Goal: Book appointment/travel/reservation

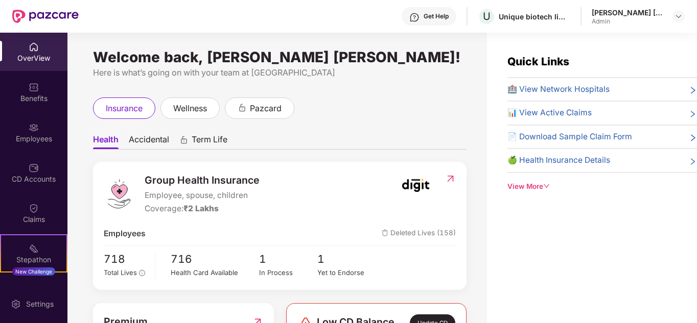
scroll to position [33, 0]
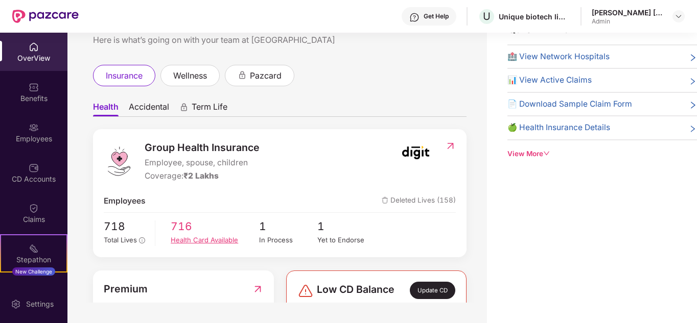
click at [197, 242] on div "Health Card Available" at bounding box center [215, 240] width 88 height 11
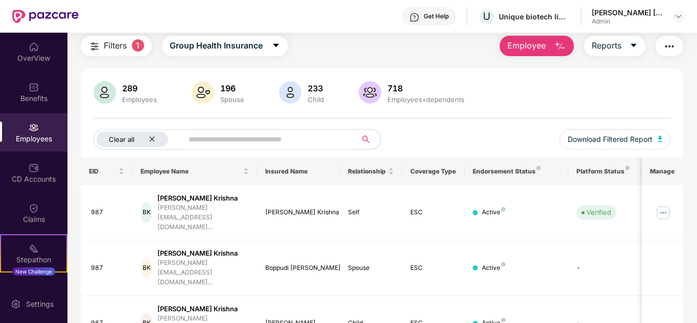
click at [150, 136] on icon "close" at bounding box center [152, 139] width 7 height 7
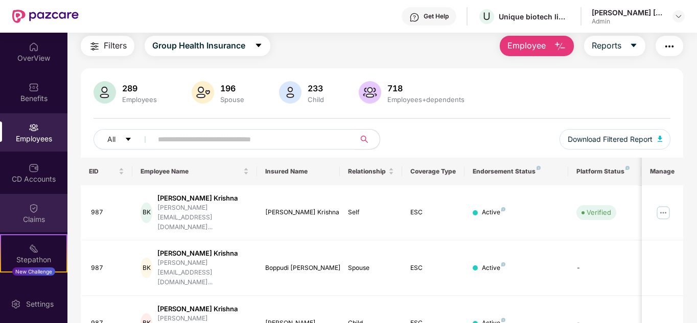
click at [36, 204] on img at bounding box center [34, 208] width 10 height 10
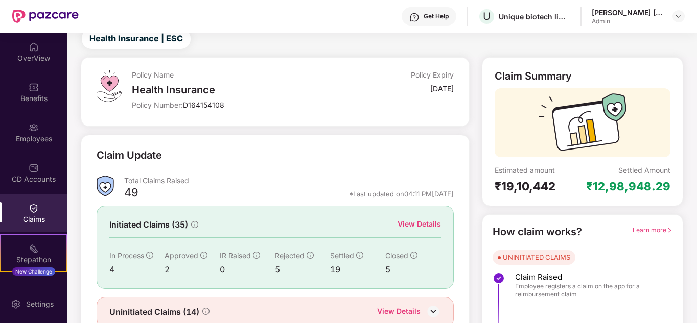
click at [38, 99] on div "Benefits" at bounding box center [33, 98] width 67 height 10
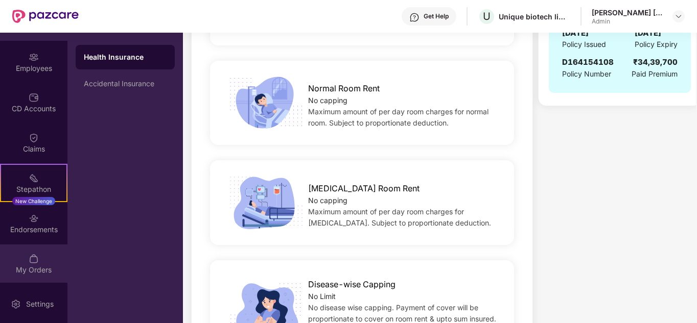
scroll to position [339, 0]
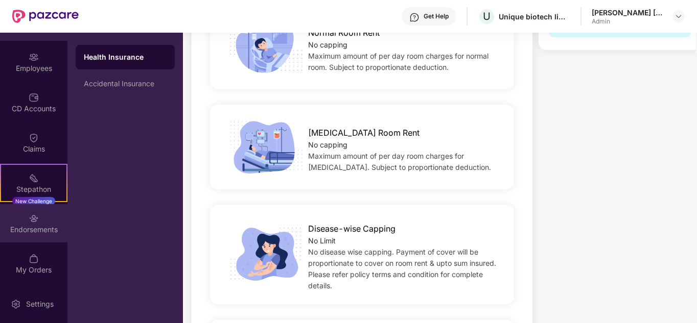
click at [28, 230] on div "Endorsements" at bounding box center [33, 230] width 67 height 10
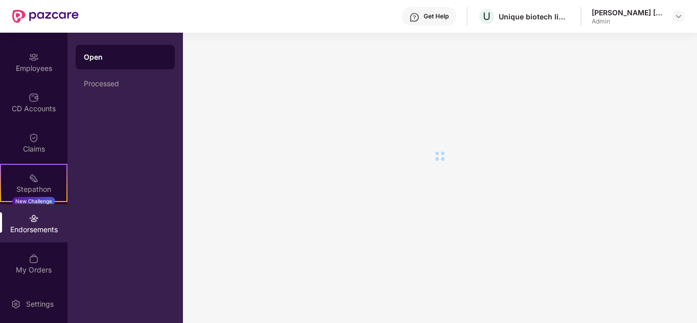
scroll to position [0, 0]
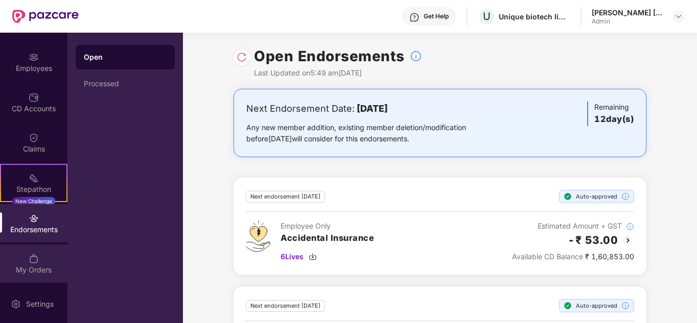
click at [41, 266] on div "My Orders" at bounding box center [33, 270] width 67 height 10
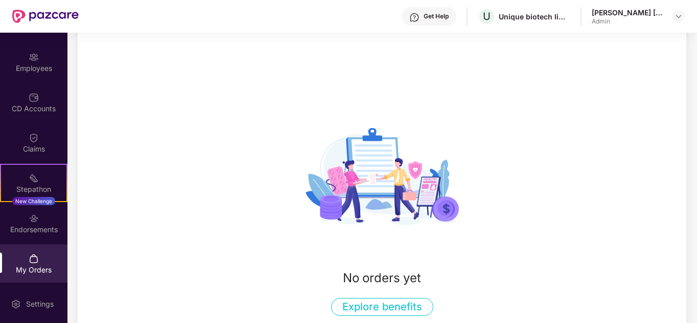
scroll to position [102, 0]
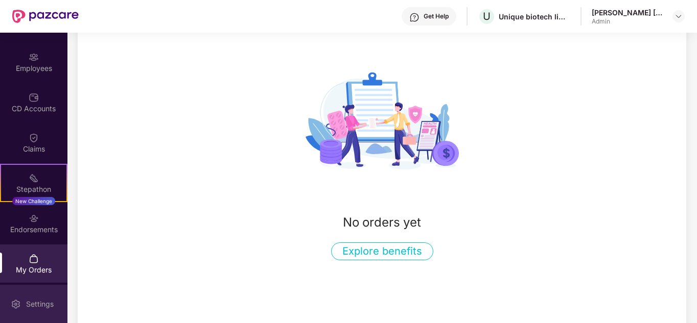
click at [35, 297] on div "Settings" at bounding box center [33, 304] width 67 height 38
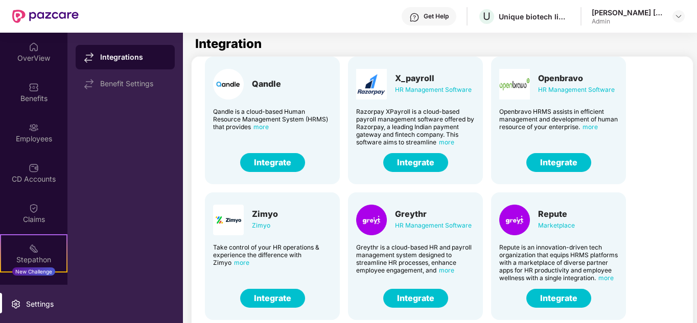
scroll to position [253, 0]
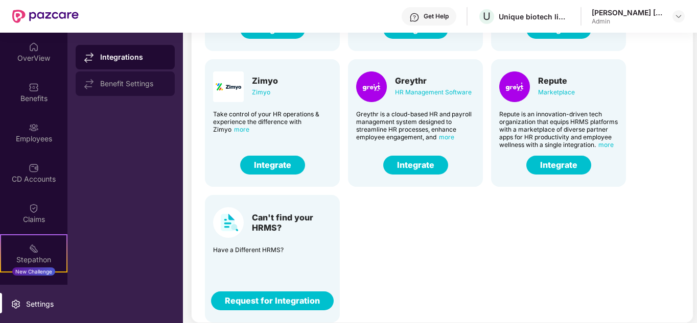
click at [128, 84] on div "Benefit Settings" at bounding box center [133, 84] width 66 height 8
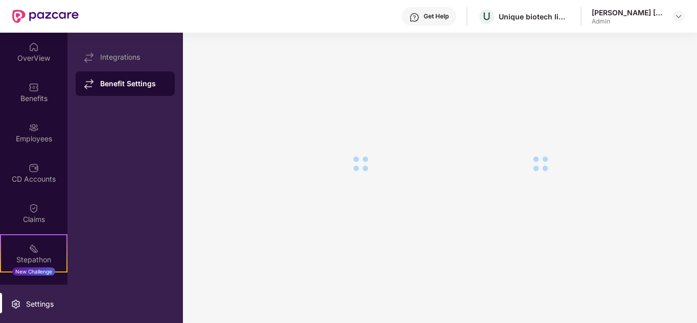
scroll to position [39, 0]
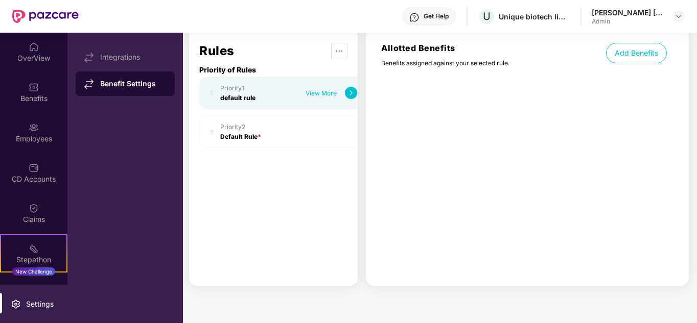
click at [343, 88] on div "View More" at bounding box center [332, 93] width 52 height 12
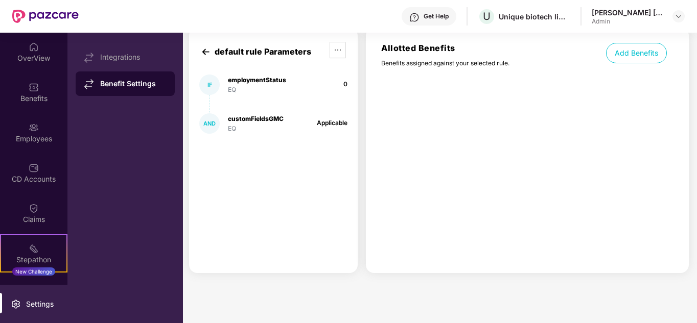
click at [248, 126] on div "EQ" at bounding box center [256, 129] width 56 height 8
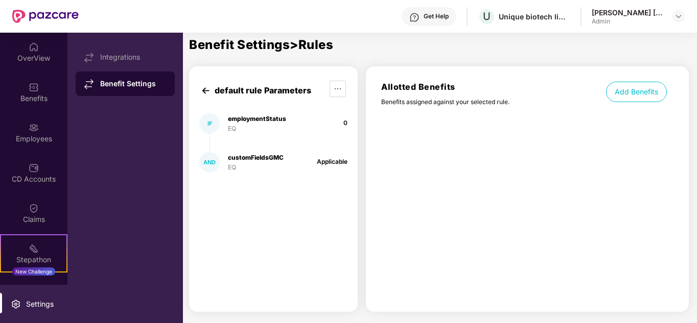
click at [200, 91] on img at bounding box center [205, 90] width 13 height 13
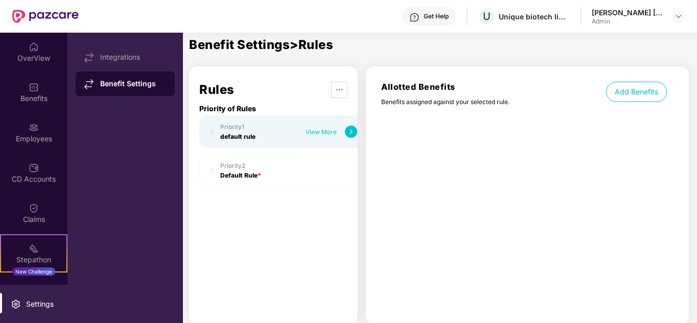
click at [236, 168] on div "Priority 2" at bounding box center [240, 166] width 41 height 8
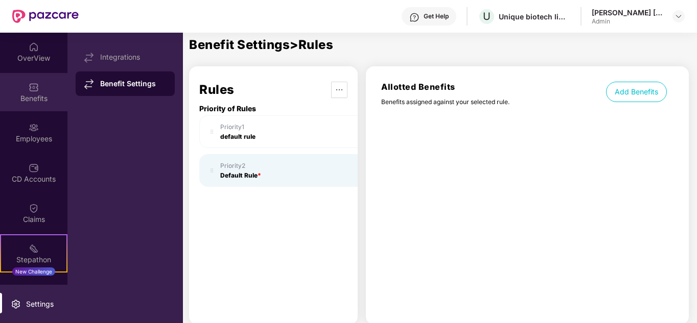
click at [34, 92] on div "Benefits" at bounding box center [33, 92] width 67 height 38
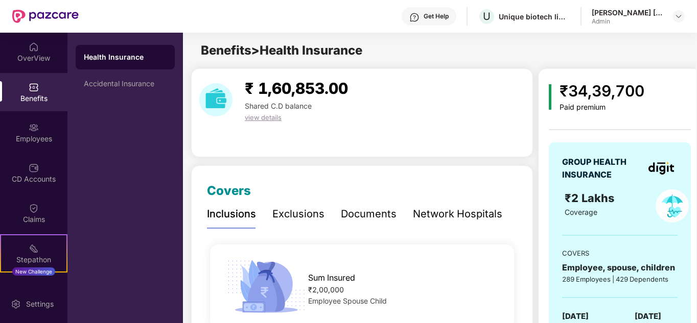
click at [274, 119] on span "view details" at bounding box center [263, 117] width 37 height 8
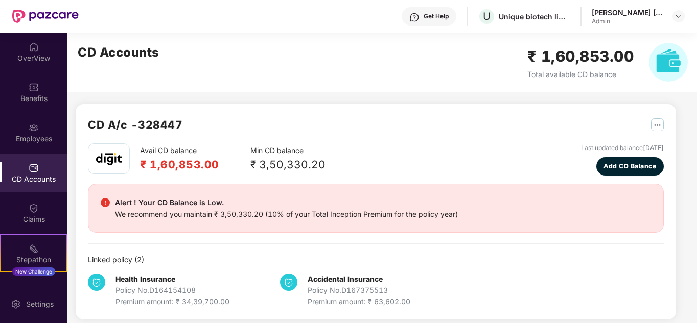
click at [660, 124] on img "button" at bounding box center [657, 125] width 13 height 13
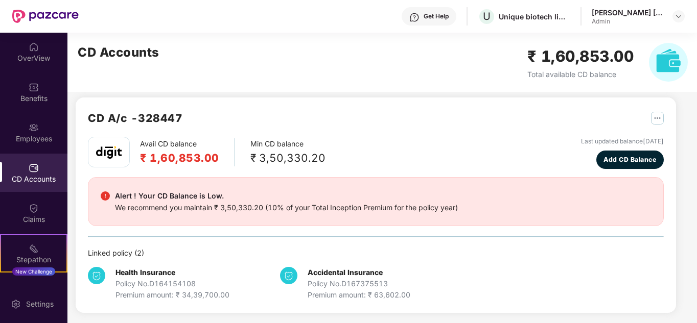
scroll to position [9, 0]
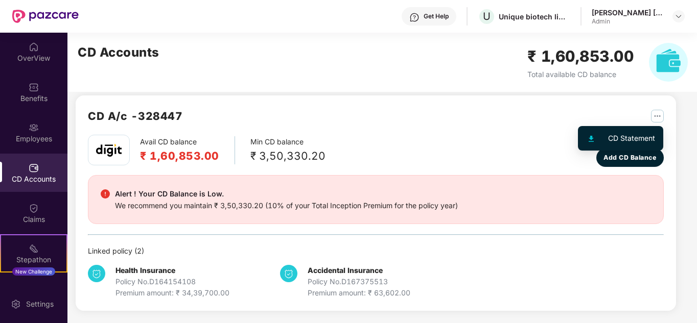
click at [655, 112] on img "button" at bounding box center [657, 116] width 13 height 13
click at [591, 136] on img at bounding box center [591, 139] width 5 height 6
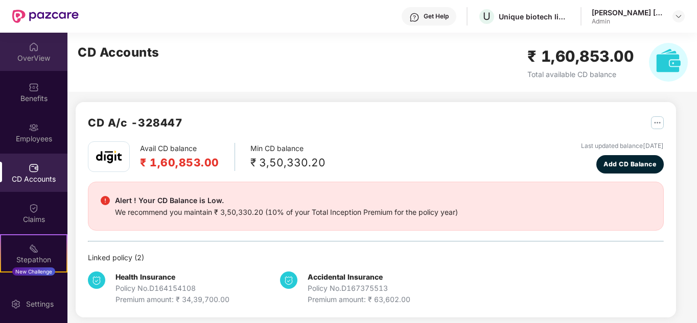
scroll to position [0, 0]
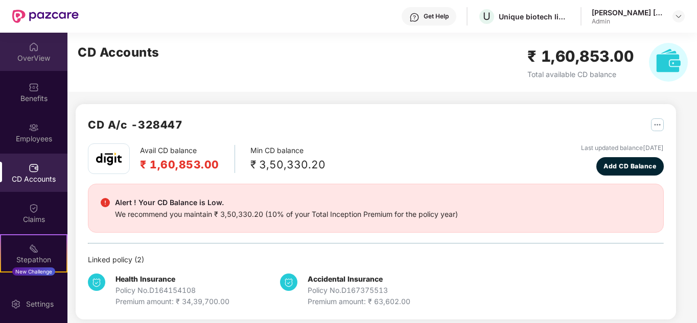
click at [29, 49] on img at bounding box center [34, 47] width 10 height 10
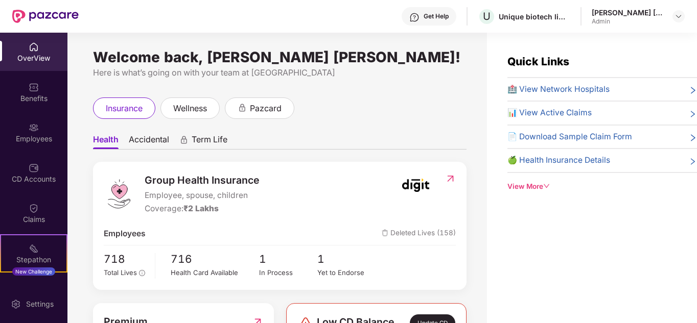
click at [421, 17] on div "Get Help" at bounding box center [429, 16] width 55 height 18
click at [506, 14] on div "Unique biotech limited" at bounding box center [535, 17] width 72 height 10
click at [679, 15] on img at bounding box center [678, 16] width 8 height 8
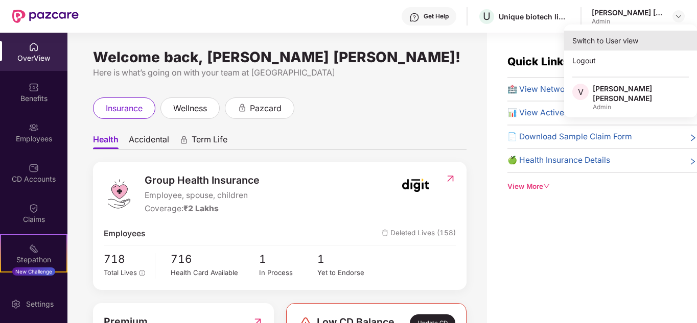
click at [605, 42] on div "Switch to User view" at bounding box center [630, 41] width 133 height 20
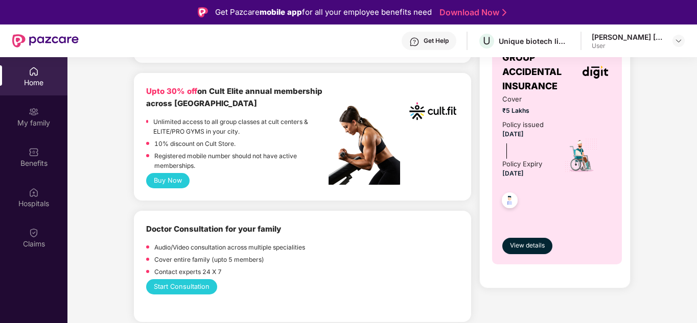
scroll to position [409, 0]
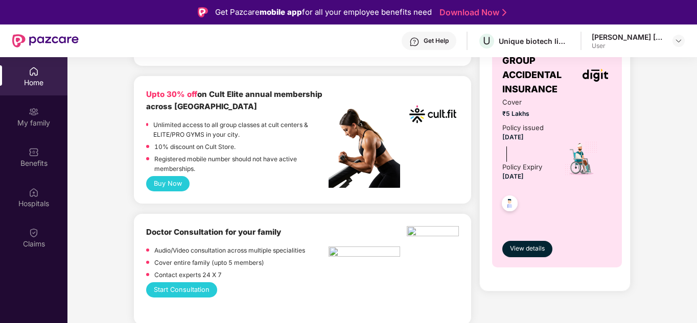
click at [187, 286] on button "Start Consultation" at bounding box center [181, 290] width 71 height 15
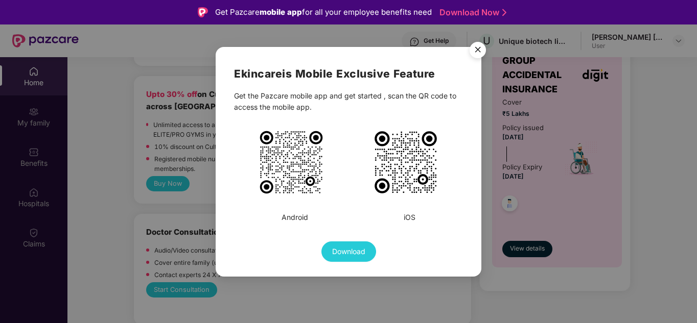
click at [479, 50] on img "Close" at bounding box center [477, 51] width 29 height 29
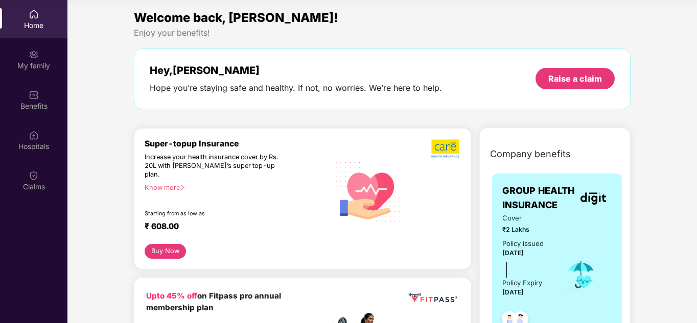
scroll to position [51, 0]
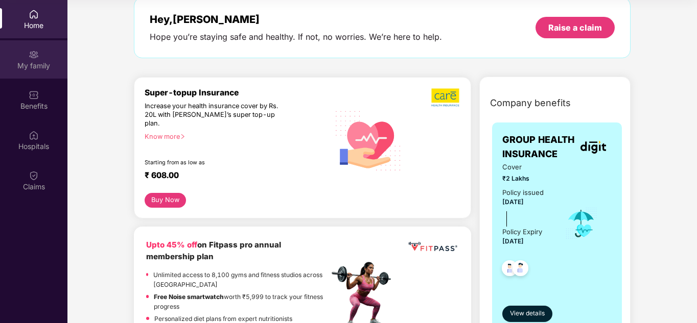
click at [37, 72] on div "My family" at bounding box center [33, 59] width 67 height 38
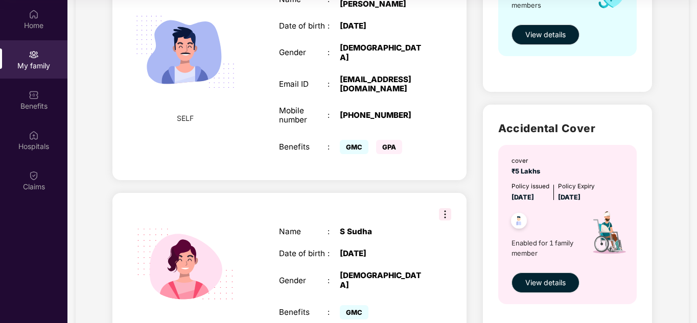
scroll to position [102, 0]
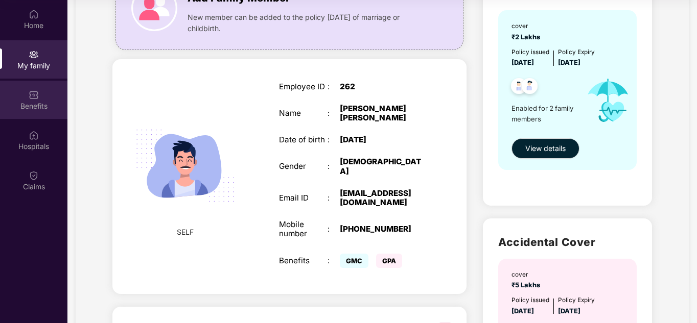
click at [28, 97] on div "Benefits" at bounding box center [33, 100] width 67 height 38
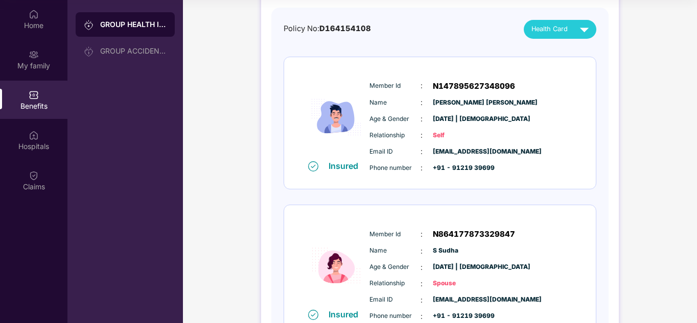
scroll to position [0, 0]
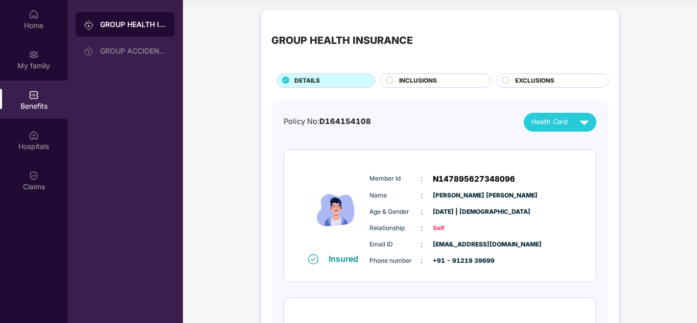
click at [417, 76] on span "INCLUSIONS" at bounding box center [418, 81] width 38 height 10
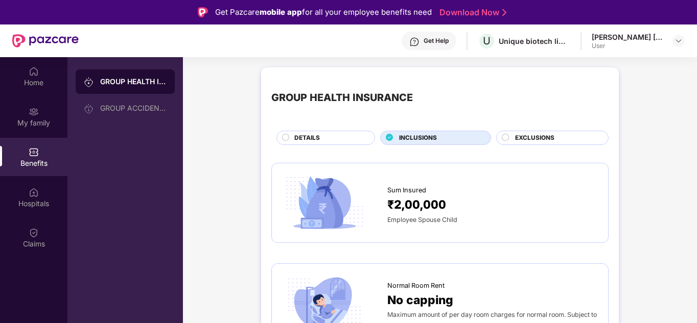
click at [548, 136] on span "EXCLUSIONS" at bounding box center [534, 138] width 39 height 10
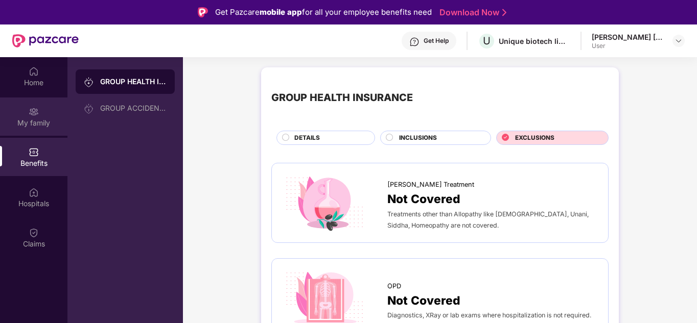
click at [29, 117] on div "My family" at bounding box center [33, 117] width 67 height 38
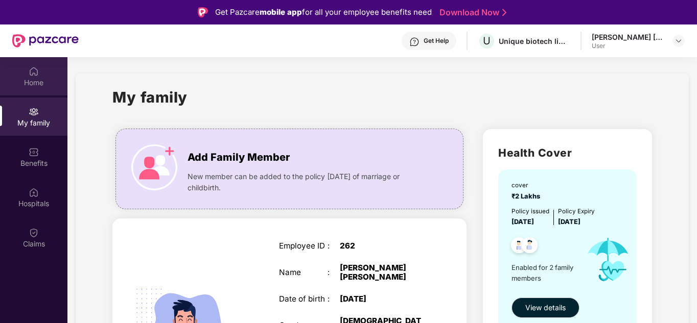
click at [26, 73] on div "Home" at bounding box center [33, 76] width 67 height 38
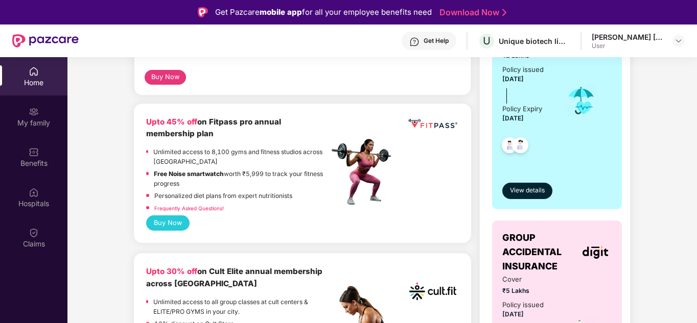
scroll to position [255, 0]
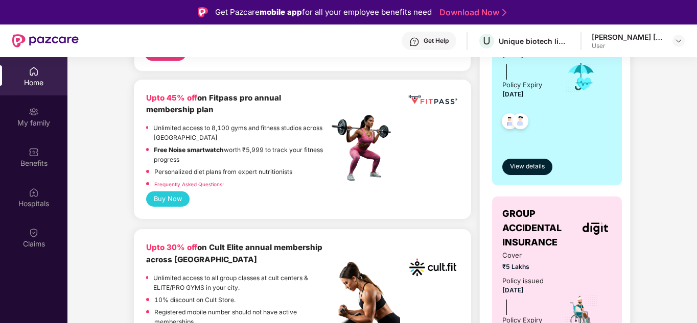
click at [156, 192] on button "Buy Now" at bounding box center [167, 199] width 43 height 15
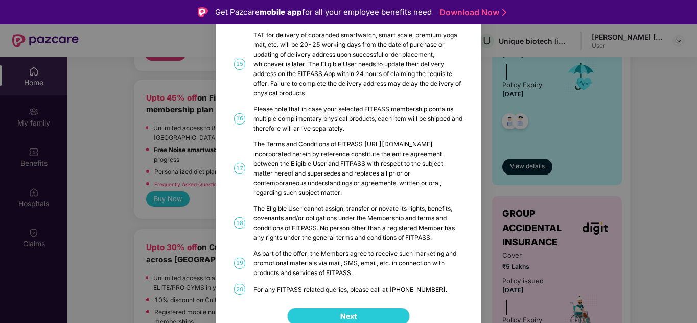
scroll to position [555, 0]
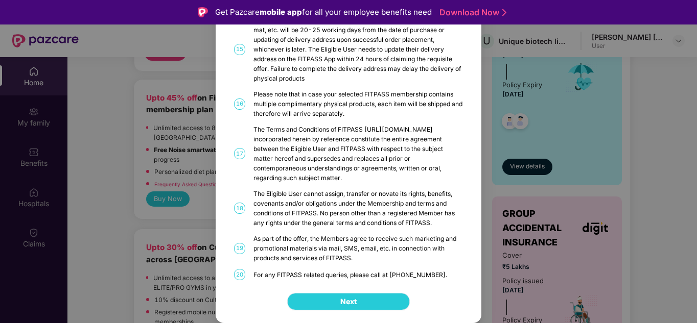
click at [363, 298] on button "Next" at bounding box center [348, 301] width 123 height 17
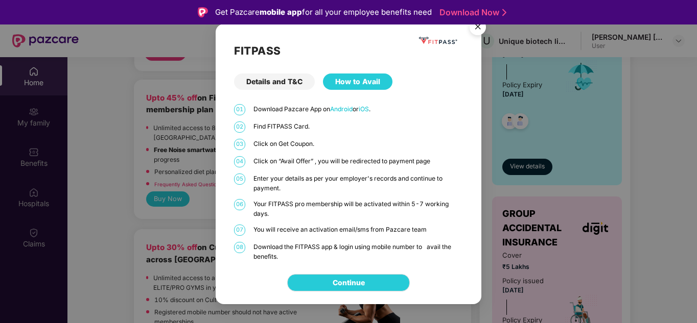
scroll to position [0, 0]
click at [481, 27] on img "Close" at bounding box center [477, 28] width 29 height 29
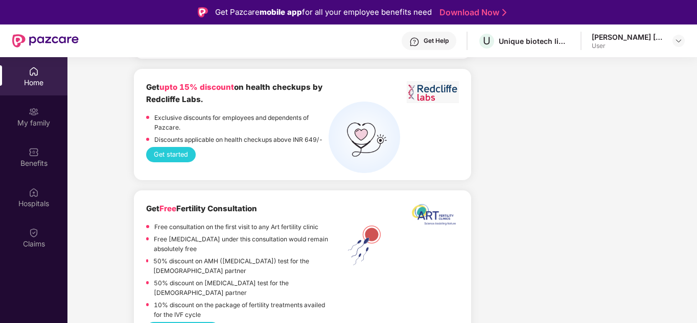
scroll to position [2271, 0]
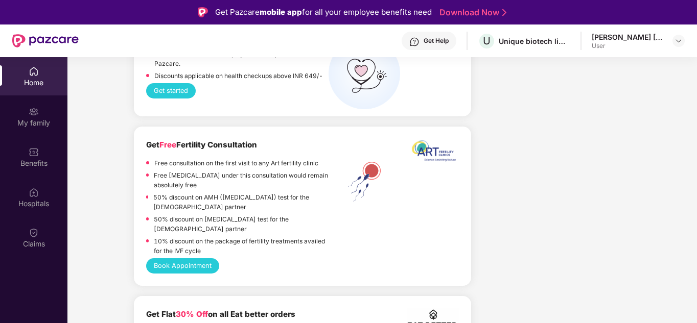
click at [182, 237] on div "10% discount on the package of fertility treatments availed for the IVF cycle" at bounding box center [241, 248] width 175 height 22
click at [183, 259] on button "Book Appointment" at bounding box center [182, 266] width 73 height 15
click at [642, 39] on div "[PERSON_NAME] [PERSON_NAME]" at bounding box center [628, 37] width 72 height 10
click at [681, 39] on img at bounding box center [678, 41] width 8 height 8
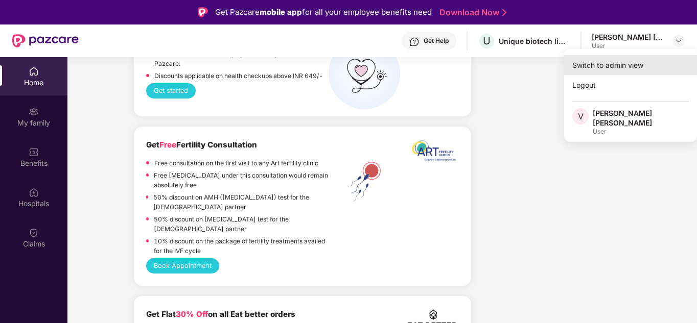
click at [625, 67] on div "Switch to admin view" at bounding box center [630, 65] width 133 height 20
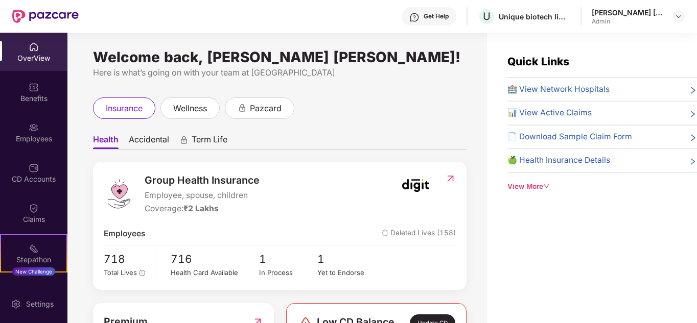
click at [156, 140] on span "Accidental" at bounding box center [149, 141] width 40 height 15
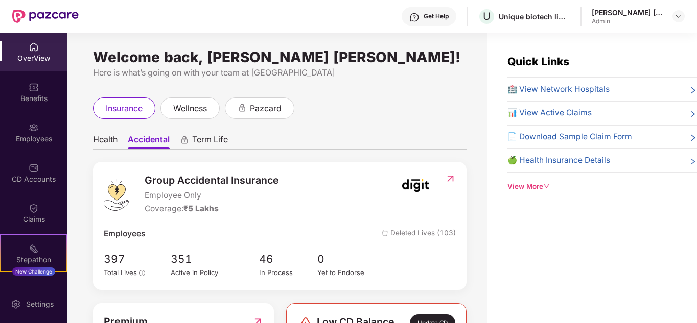
click at [103, 142] on span "Health" at bounding box center [105, 141] width 25 height 15
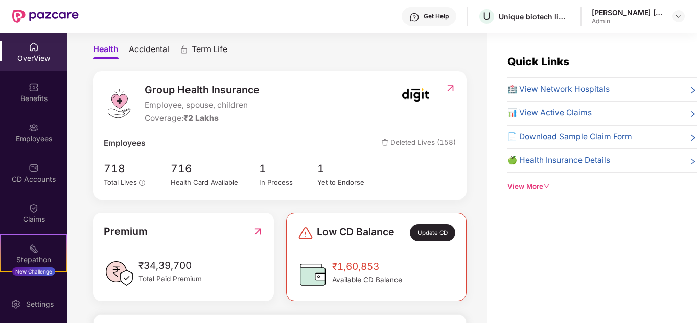
scroll to position [6, 0]
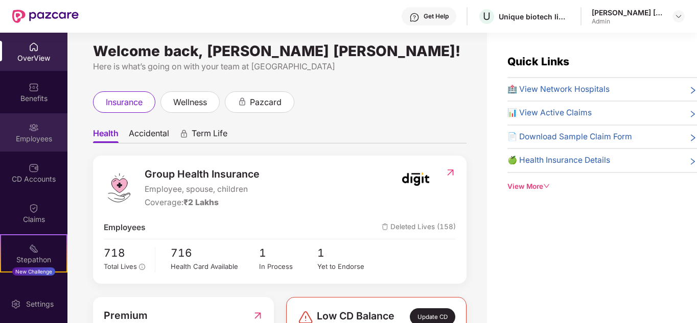
click at [32, 131] on img at bounding box center [34, 128] width 10 height 10
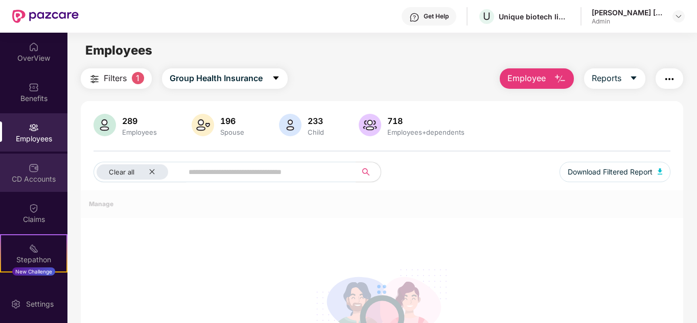
click at [37, 180] on div "CD Accounts" at bounding box center [33, 179] width 67 height 10
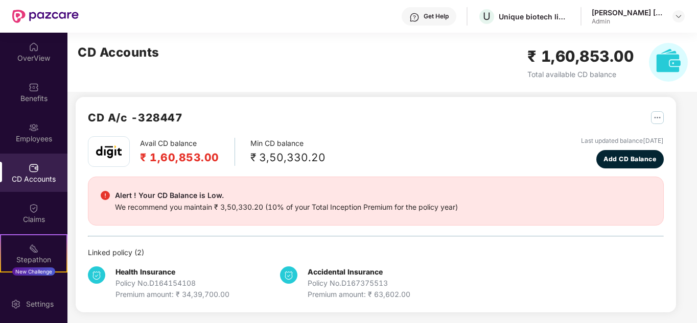
scroll to position [9, 0]
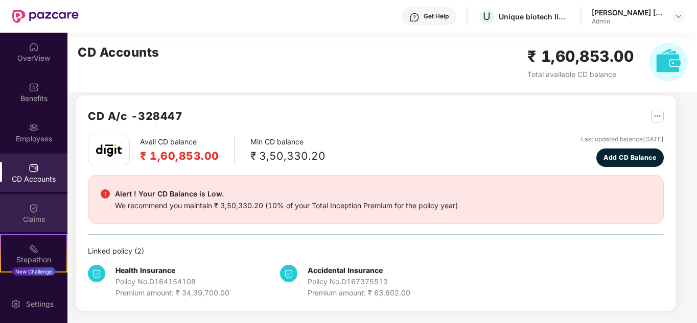
click at [29, 207] on img at bounding box center [34, 208] width 10 height 10
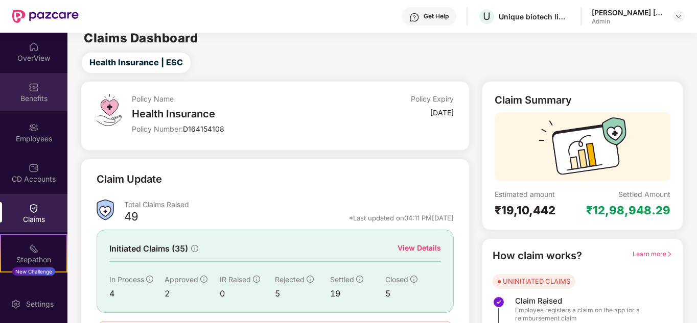
click at [38, 90] on div "Benefits" at bounding box center [33, 92] width 67 height 38
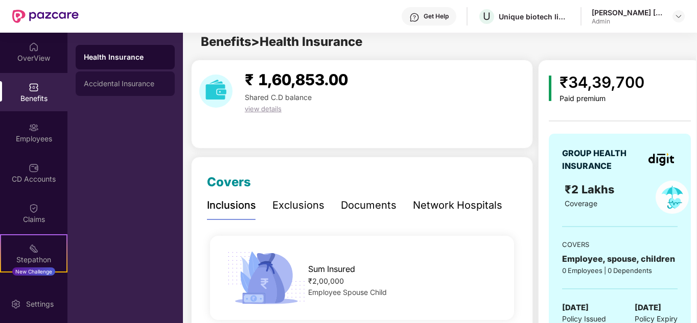
click at [119, 78] on div "Accidental Insurance" at bounding box center [125, 84] width 99 height 25
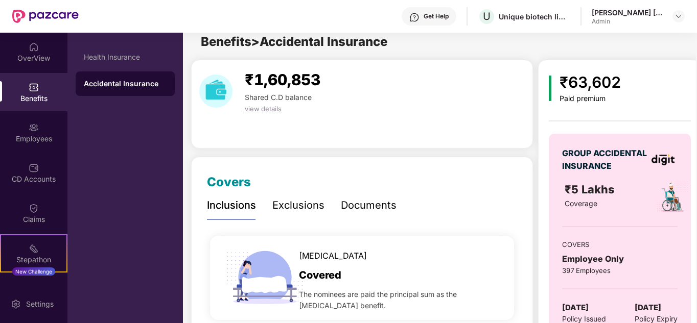
click at [392, 197] on div "Documents" at bounding box center [369, 206] width 56 height 28
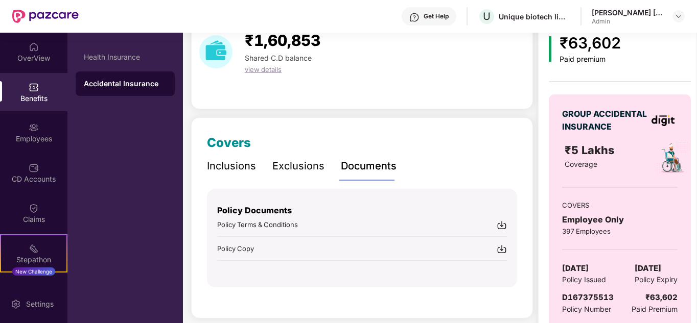
scroll to position [75, 0]
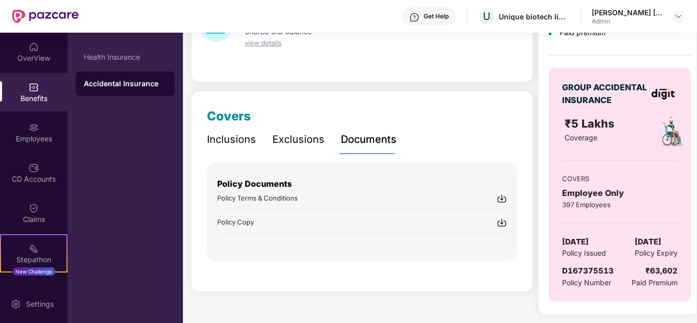
click at [500, 226] on img at bounding box center [502, 223] width 10 height 10
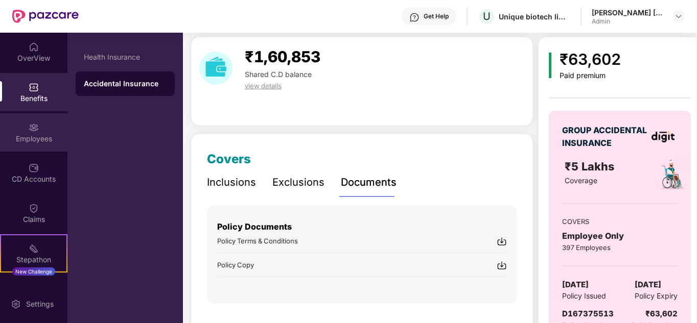
scroll to position [0, 0]
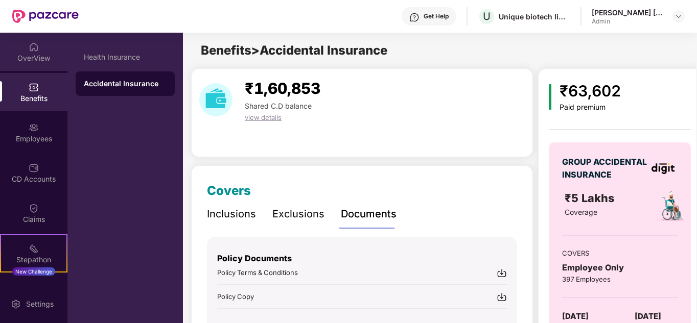
click at [22, 37] on div "OverView" at bounding box center [33, 52] width 67 height 38
